Goal: Check status: Check status

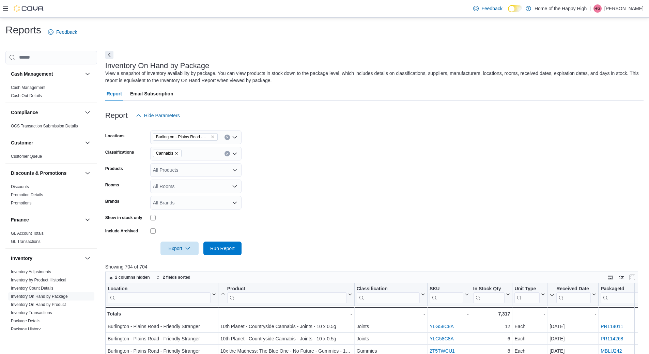
scroll to position [238, 0]
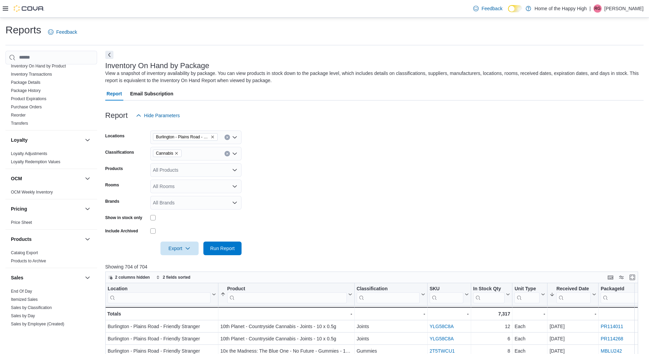
click at [227, 155] on button "Clear input" at bounding box center [226, 153] width 5 height 5
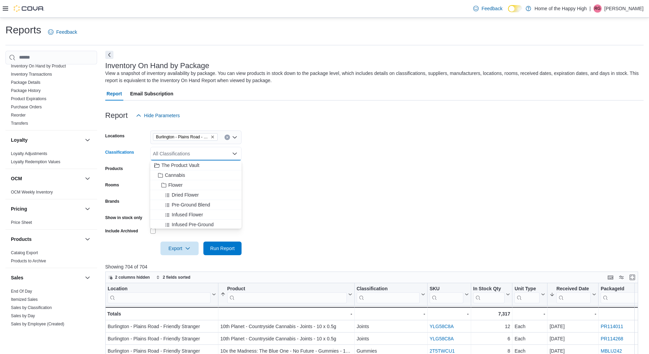
click at [335, 187] on form "Locations [GEOGRAPHIC_DATA] - Friendly Stranger Classifications All Classificat…" at bounding box center [374, 188] width 538 height 133
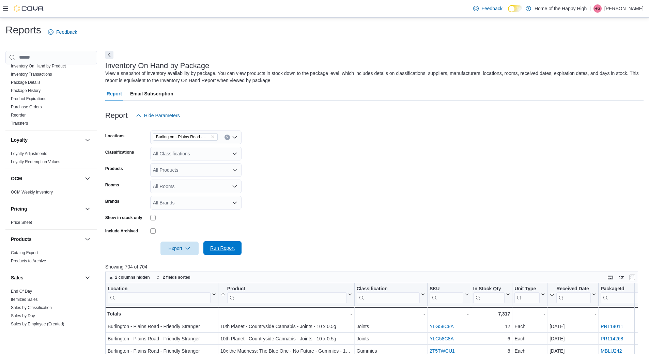
click at [235, 247] on span "Run Report" at bounding box center [222, 248] width 30 height 14
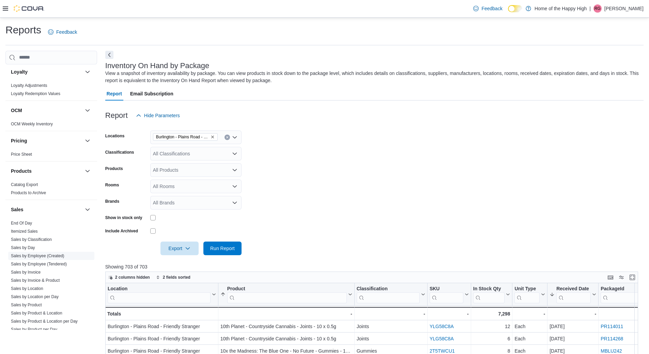
click at [41, 256] on link "Sales by Employee (Created)" at bounding box center [37, 255] width 53 height 5
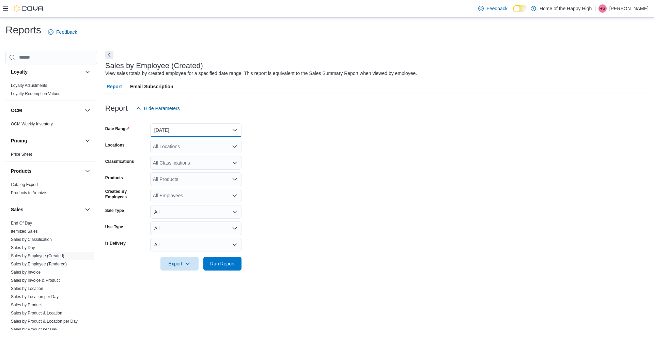
click at [164, 129] on button "[DATE]" at bounding box center [195, 130] width 91 height 14
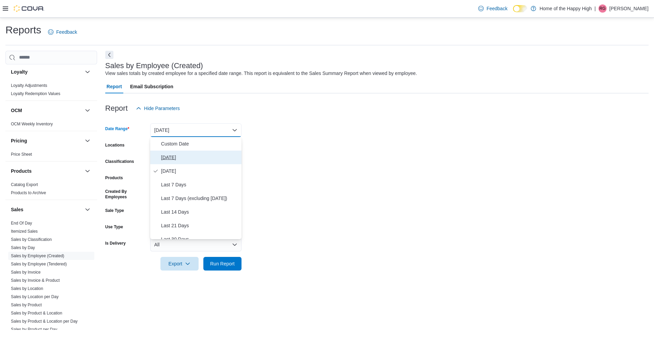
click at [172, 158] on span "[DATE]" at bounding box center [200, 157] width 78 height 8
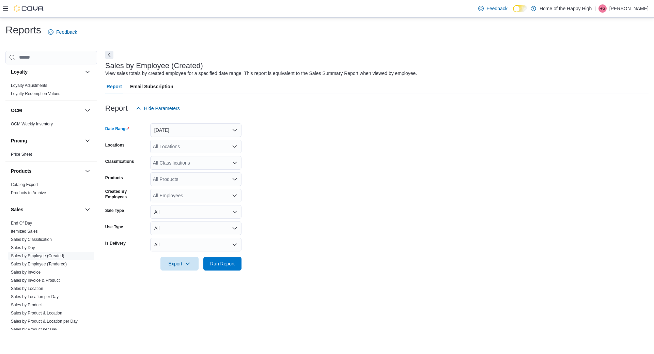
click at [171, 141] on div "All Locations" at bounding box center [195, 147] width 91 height 14
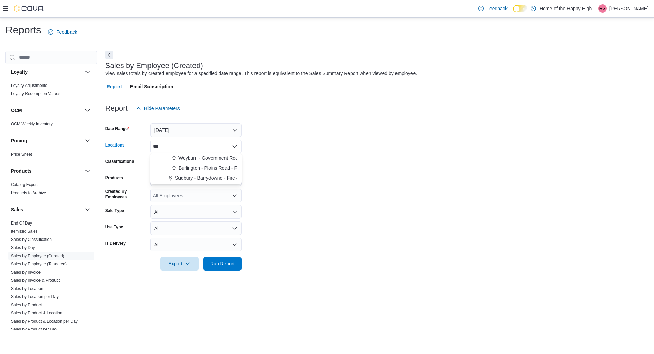
type input "***"
click at [194, 165] on span "Burlington - Plains Road - Friendly Stranger" at bounding box center [224, 167] width 92 height 7
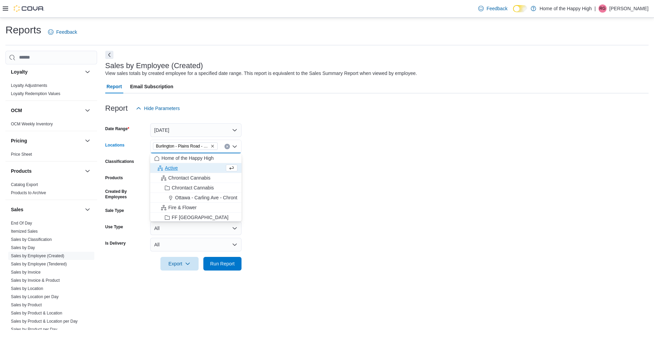
click at [455, 169] on form "Date Range [DATE] Locations [GEOGRAPHIC_DATA] - Friendly Stranger Combo box. Se…" at bounding box center [376, 192] width 543 height 155
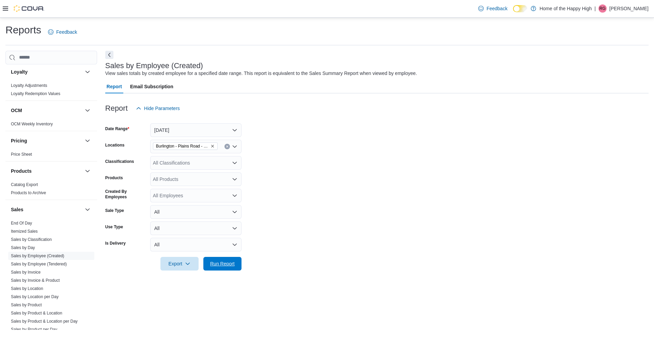
drag, startPoint x: 218, startPoint y: 262, endPoint x: 276, endPoint y: 241, distance: 61.0
click at [219, 261] on span "Run Report" at bounding box center [222, 263] width 25 height 7
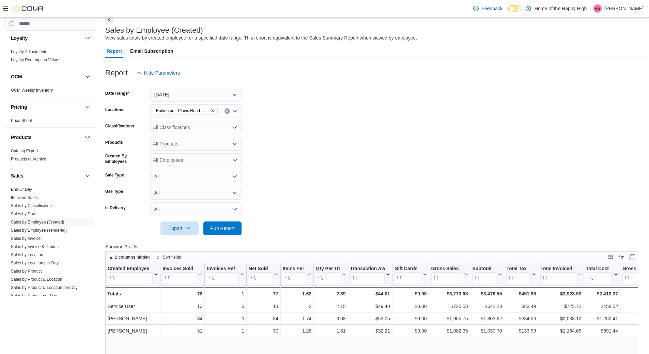
scroll to position [170, 0]
